Goal: Task Accomplishment & Management: Use online tool/utility

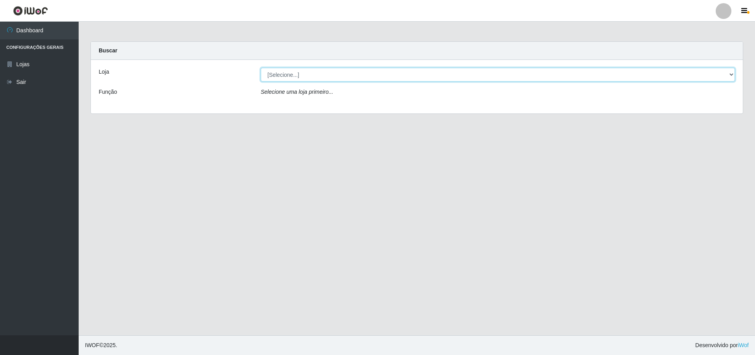
click at [331, 75] on select "[Selecione...] Atacado Vem - [STREET_ADDRESS]" at bounding box center [498, 75] width 475 height 14
select select "461"
click at [261, 68] on select "[Selecione...] Atacado Vem - [STREET_ADDRESS]" at bounding box center [498, 75] width 475 height 14
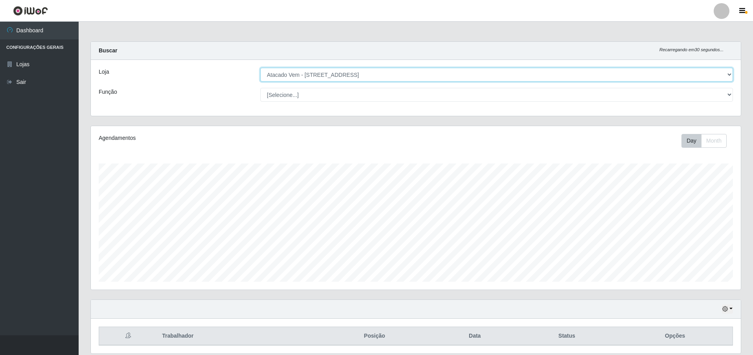
scroll to position [163, 650]
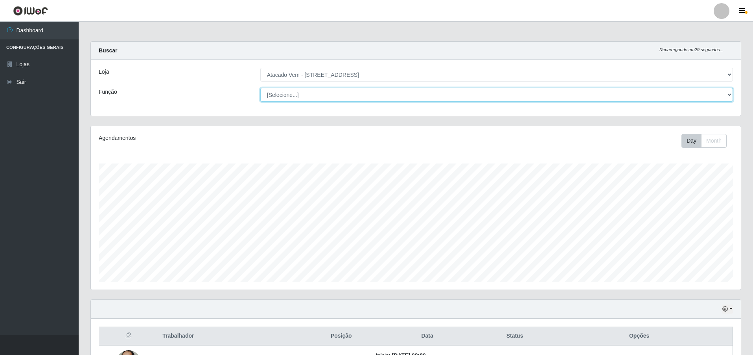
click at [337, 94] on select "[Selecione...] Carregador e Descarregador de Caminhão Carregador e Descarregado…" at bounding box center [496, 95] width 473 height 14
click at [730, 92] on select "[Selecione...] Carregador e Descarregador de Caminhão Carregador e Descarregado…" at bounding box center [496, 95] width 473 height 14
click at [464, 97] on select "[Selecione...] Carregador e Descarregador de Caminhão Carregador e Descarregado…" at bounding box center [496, 95] width 473 height 14
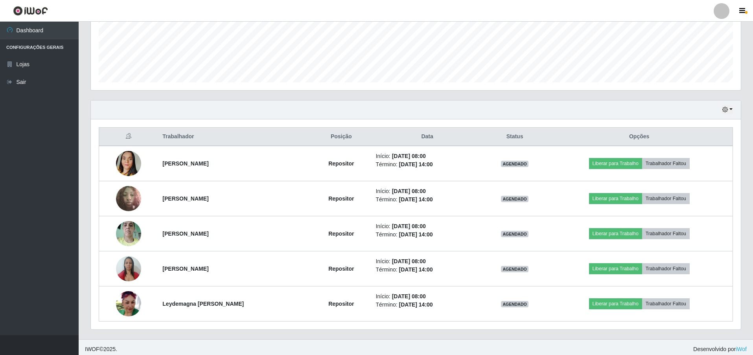
scroll to position [203, 0]
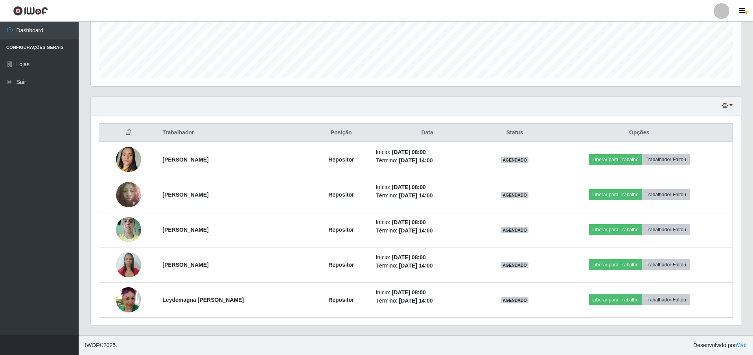
click at [743, 243] on div "Hoje 1 dia 3 dias 1 Semana Não encerrados Trabalhador Posição Data Status Opçõe…" at bounding box center [416, 215] width 663 height 239
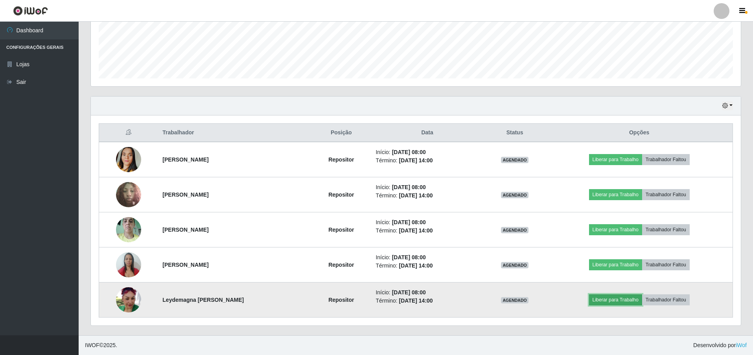
click at [632, 298] on button "Liberar para Trabalho" at bounding box center [615, 299] width 53 height 11
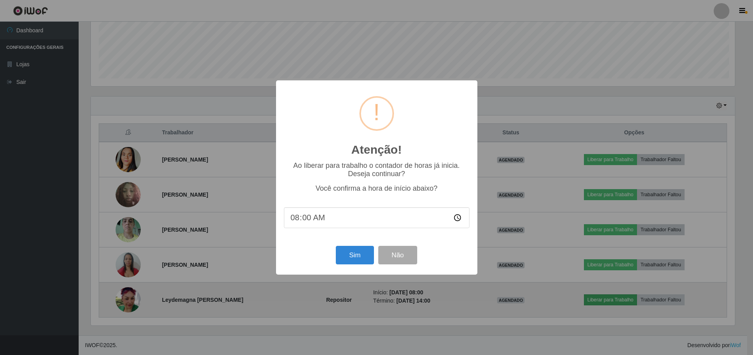
scroll to position [163, 646]
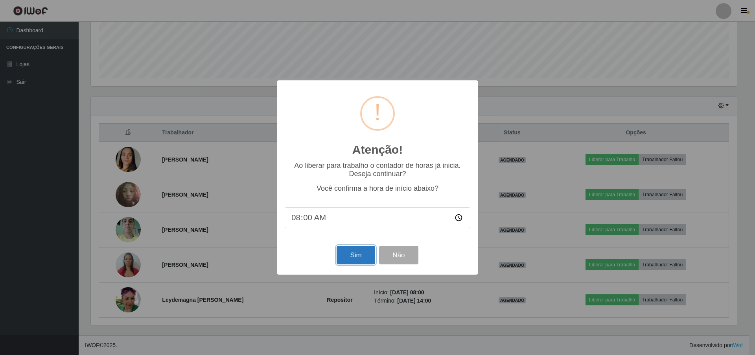
click at [348, 256] on button "Sim" at bounding box center [356, 255] width 38 height 18
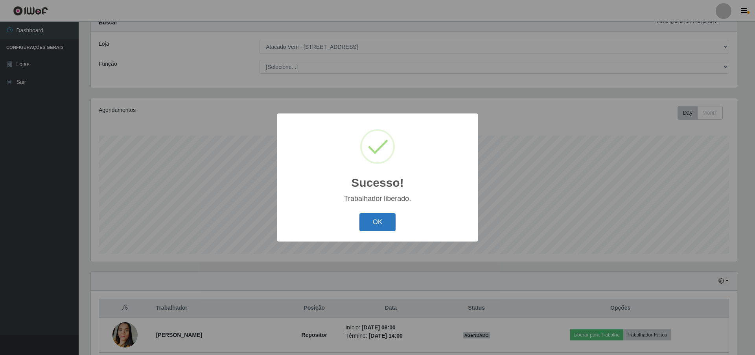
click at [377, 223] on button "OK" at bounding box center [378, 222] width 37 height 18
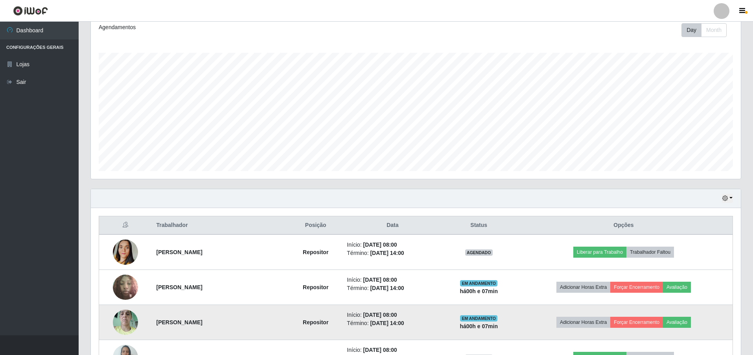
scroll to position [203, 0]
